Goal: Information Seeking & Learning: Learn about a topic

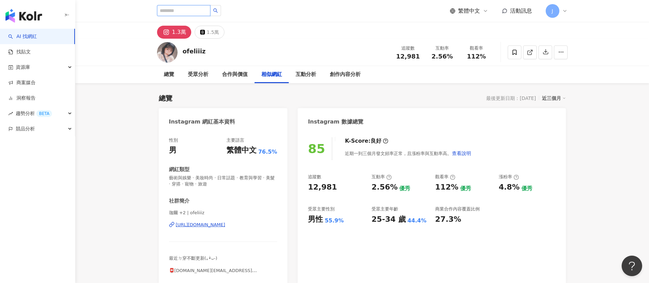
click at [210, 10] on input "search" at bounding box center [183, 10] width 53 height 11
type input "*****"
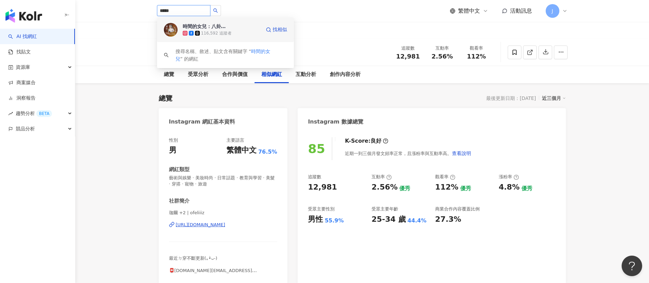
click at [223, 31] on div "116,592 追蹤者" at bounding box center [216, 33] width 30 height 6
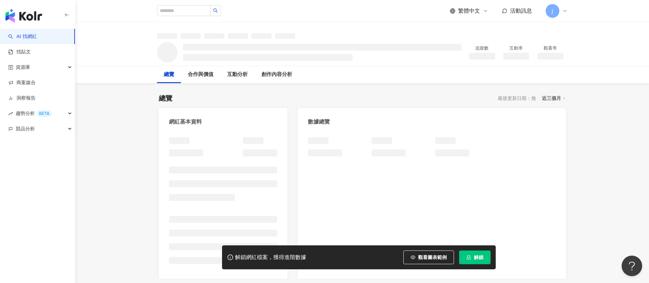
click at [474, 257] on span "解鎖" at bounding box center [479, 257] width 10 height 5
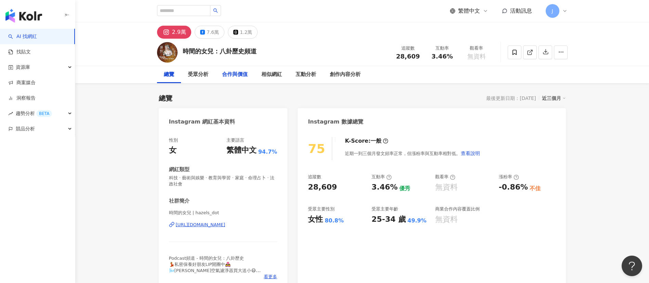
drag, startPoint x: 237, startPoint y: 77, endPoint x: 241, endPoint y: 168, distance: 91.1
click at [237, 77] on div "合作與價值" at bounding box center [235, 74] width 26 height 8
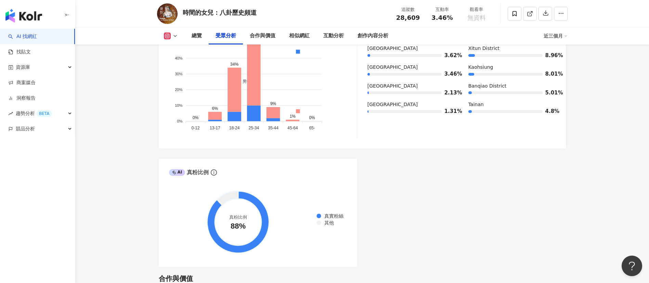
scroll to position [770, 0]
